Goal: Information Seeking & Learning: Learn about a topic

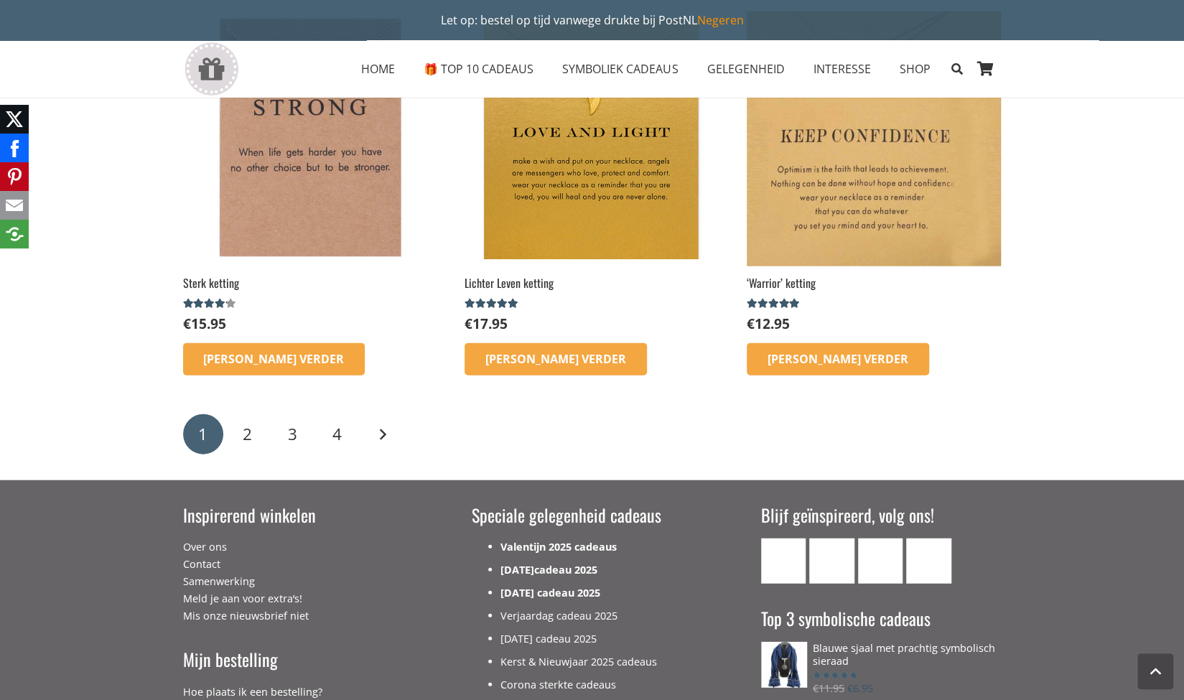
scroll to position [2212, 0]
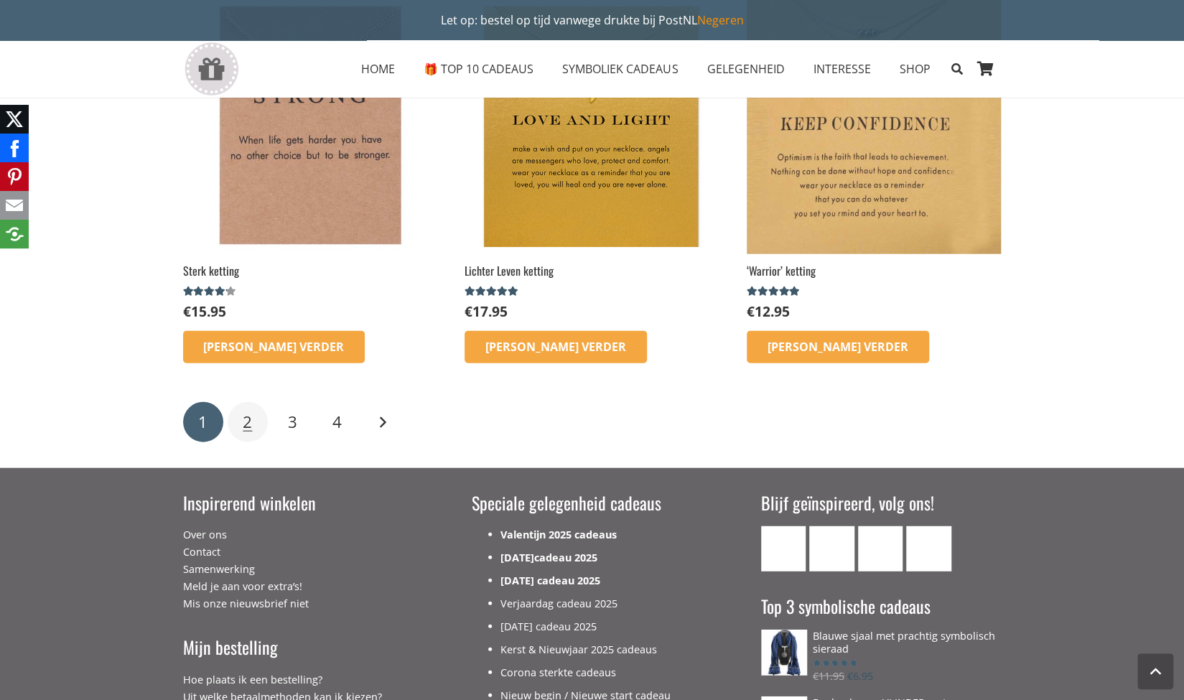
click at [246, 416] on span "2" at bounding box center [247, 422] width 9 height 22
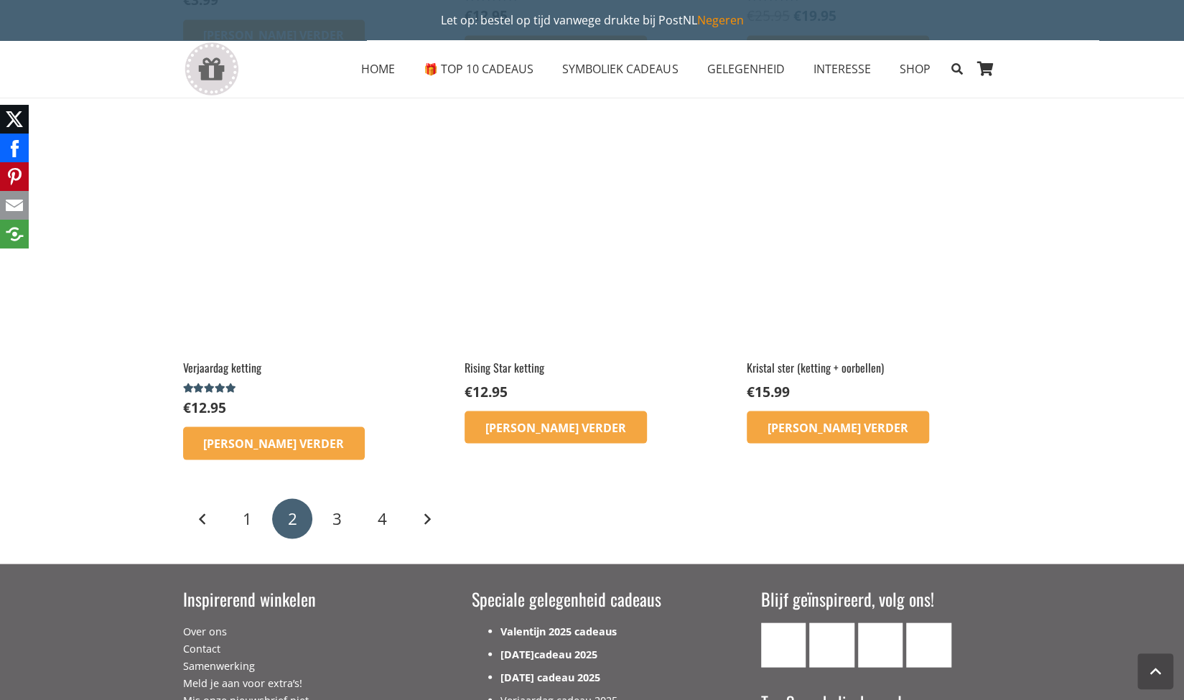
scroll to position [1724, 0]
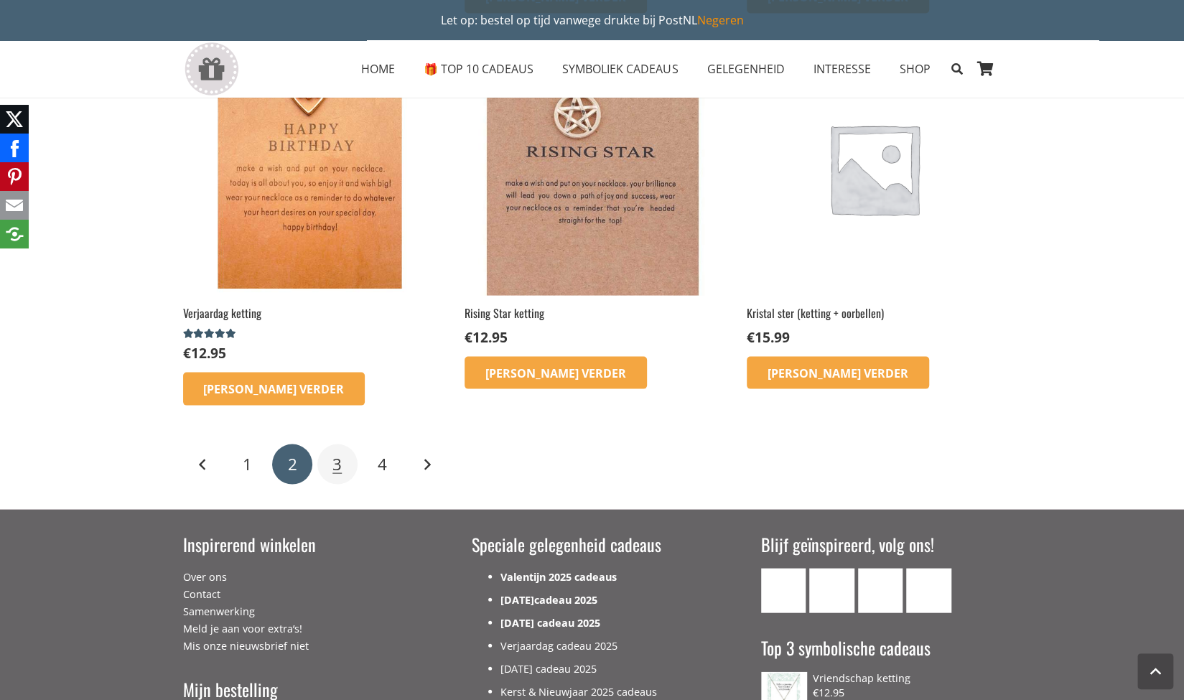
click at [338, 460] on span "3" at bounding box center [337, 463] width 9 height 22
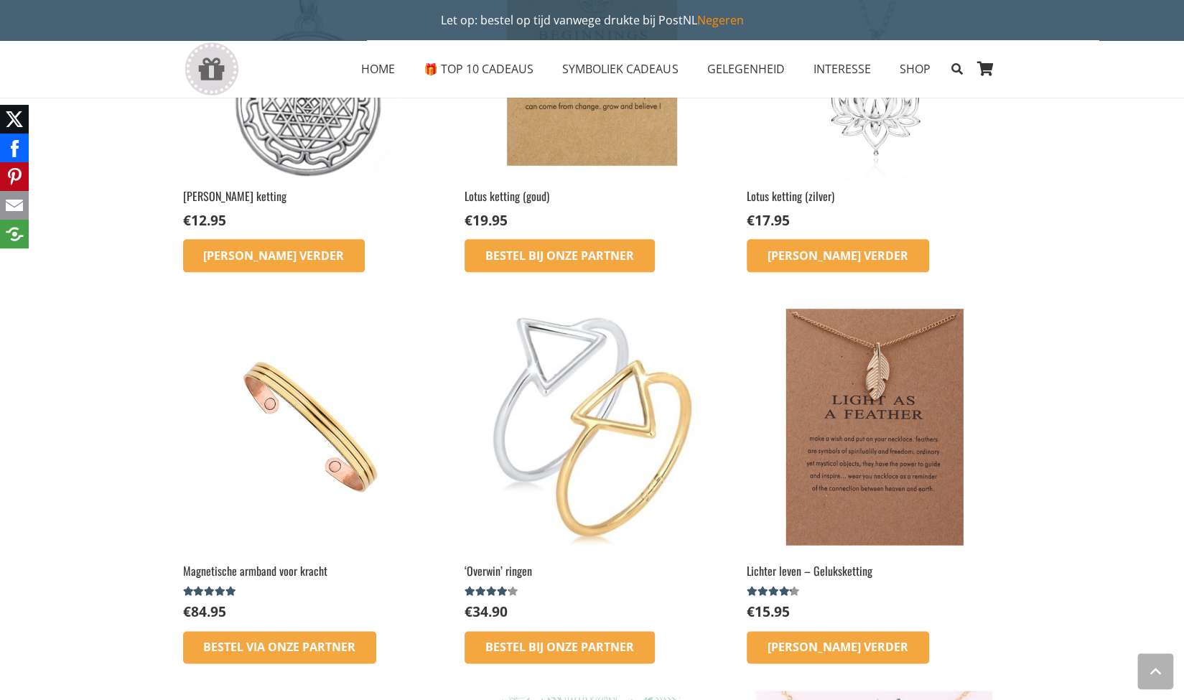
scroll to position [1063, 0]
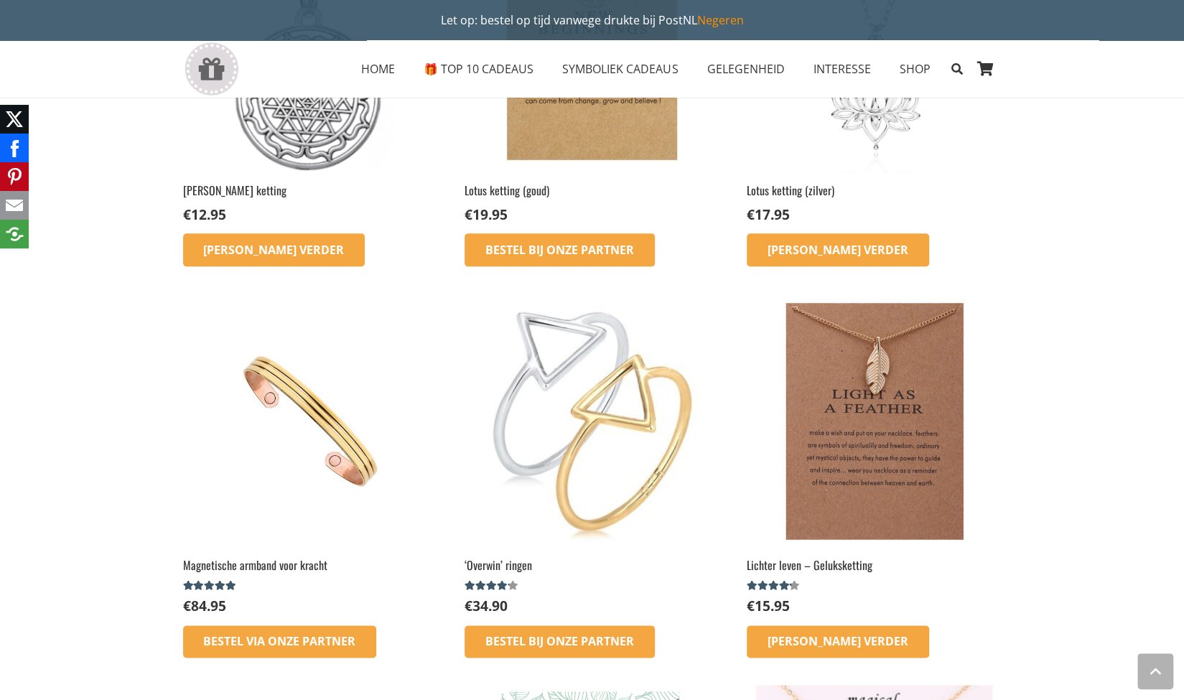
click at [845, 465] on img at bounding box center [874, 421] width 254 height 254
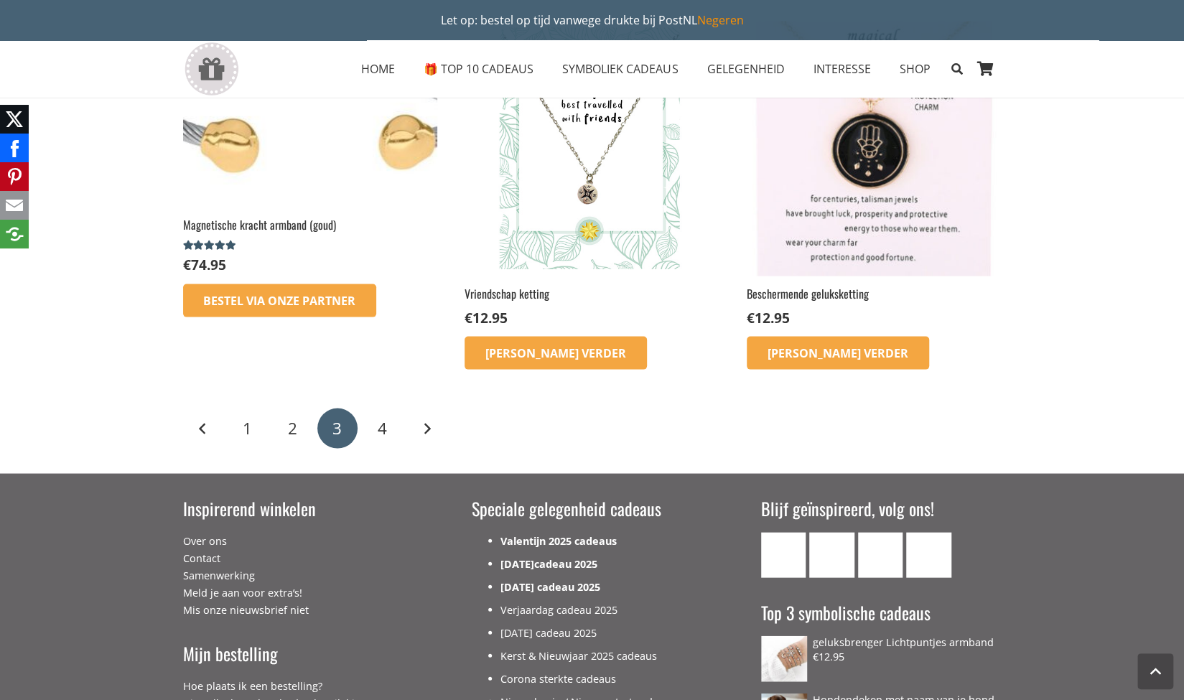
scroll to position [1781, 0]
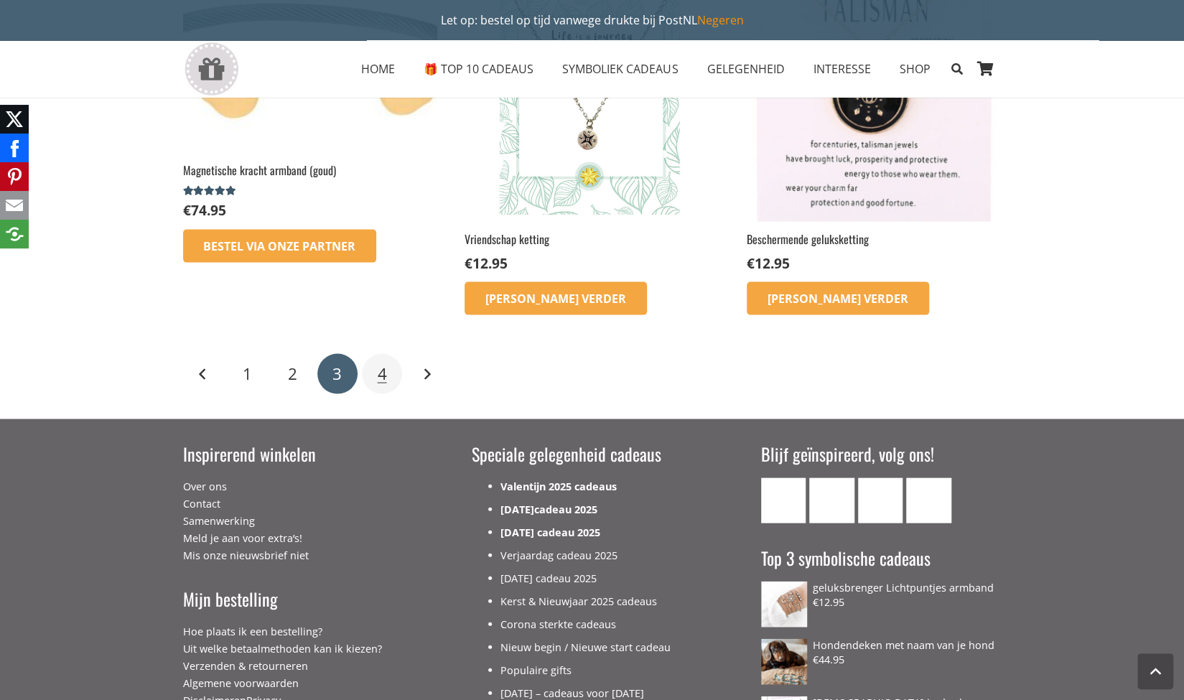
click at [382, 381] on span "4" at bounding box center [382, 374] width 9 height 22
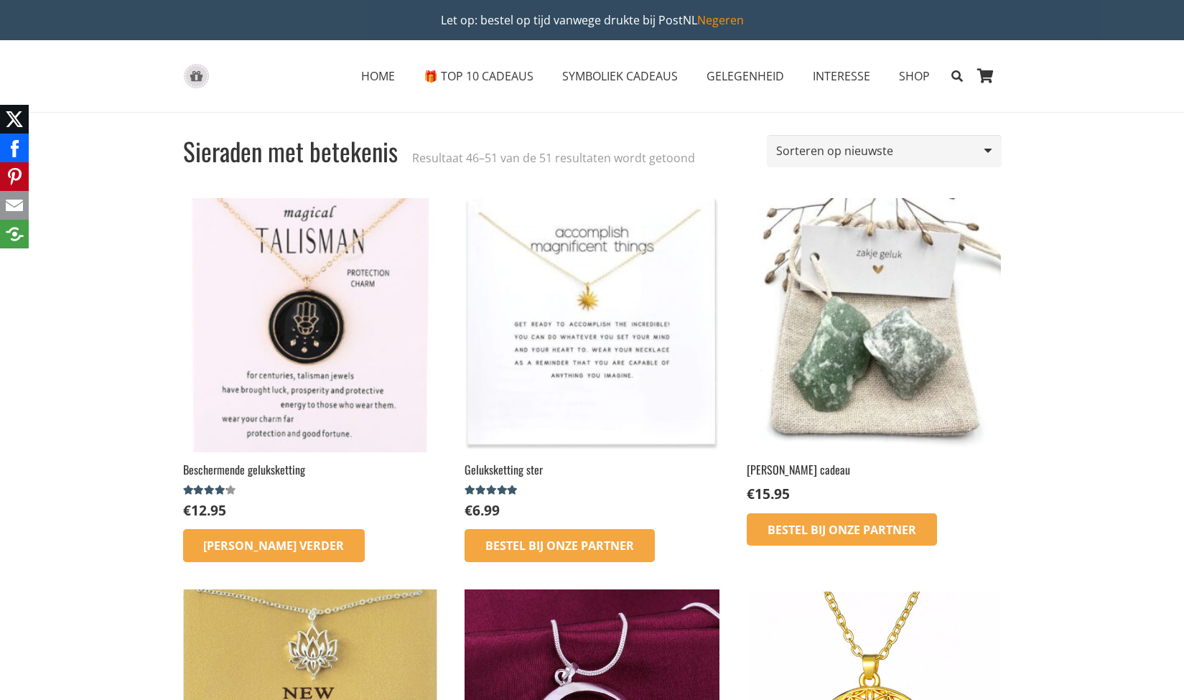
click at [382, 381] on img at bounding box center [310, 325] width 254 height 254
